Goal: Check status: Check status

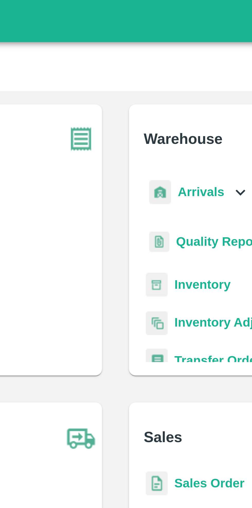
click at [158, 58] on div "Arrivals" at bounding box center [151, 59] width 32 height 12
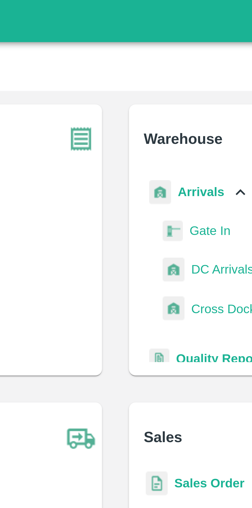
click at [157, 84] on span "DC Arrivals" at bounding box center [158, 82] width 19 height 6
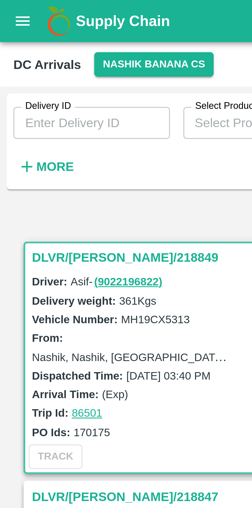
click at [19, 48] on h6 "More" at bounding box center [17, 51] width 12 height 7
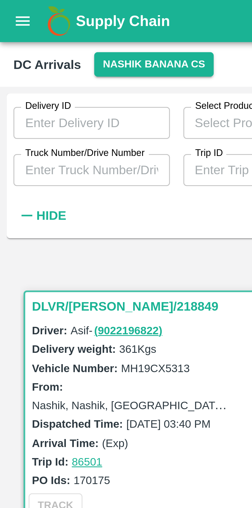
click at [39, 51] on input "Truck Number/Drive Number" at bounding box center [28, 52] width 48 height 10
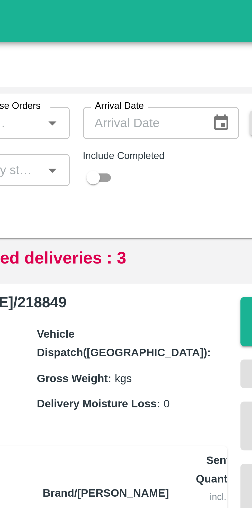
type input "4685"
click at [165, 56] on input "checkbox" at bounding box center [163, 54] width 19 height 6
checkbox input "true"
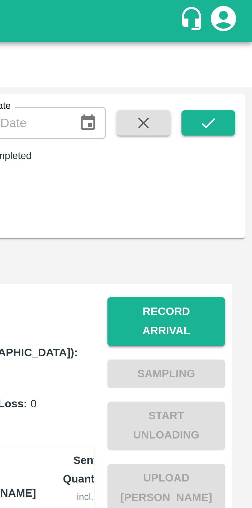
click at [238, 39] on icon "submit" at bounding box center [239, 37] width 4 height 3
